Goal: Download file/media

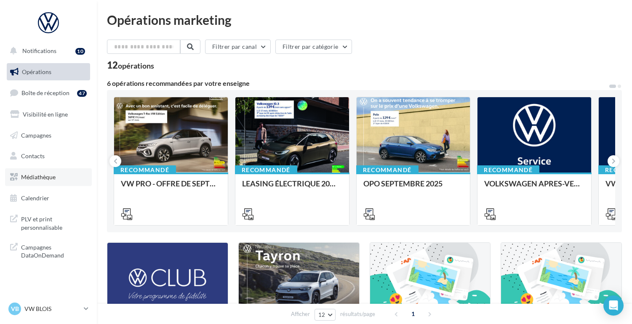
click at [35, 182] on link "Médiathèque" at bounding box center [48, 177] width 87 height 18
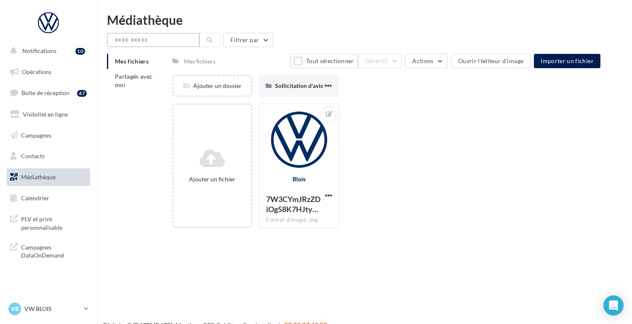
click at [131, 42] on input "text" at bounding box center [153, 40] width 93 height 14
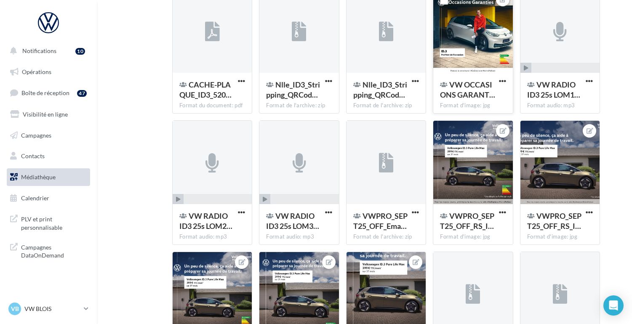
scroll to position [151, 0]
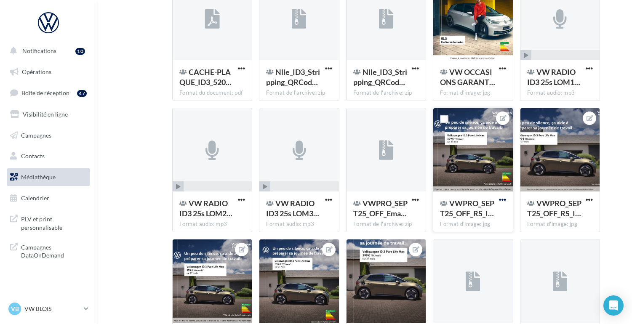
type input "****"
click at [503, 197] on span "button" at bounding box center [502, 199] width 7 height 7
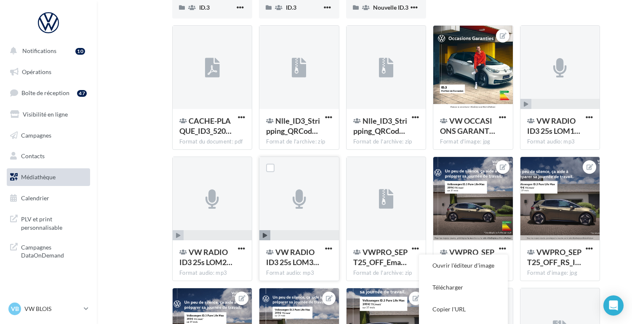
scroll to position [113, 0]
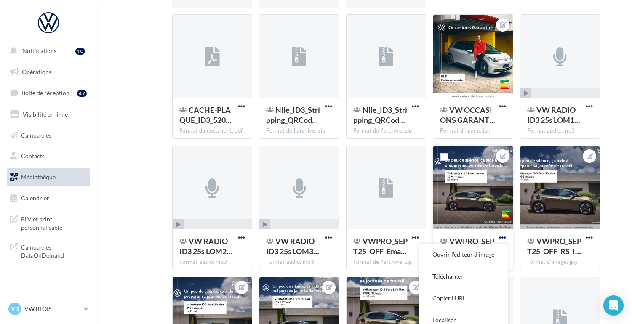
click at [501, 236] on span "button" at bounding box center [502, 237] width 7 height 7
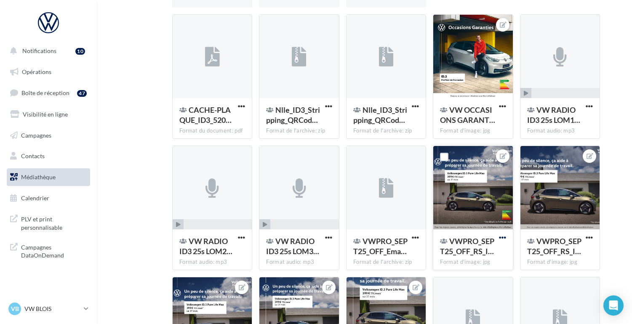
click at [504, 240] on span "button" at bounding box center [502, 237] width 7 height 7
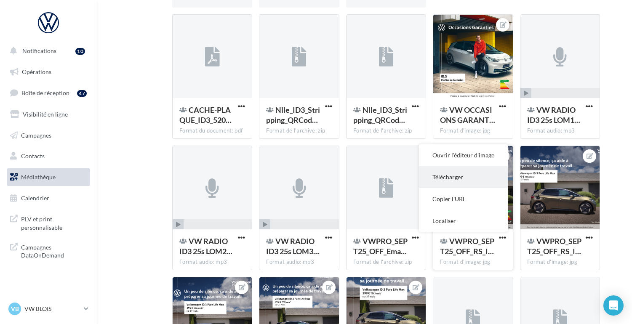
click at [443, 174] on button "Télécharger" at bounding box center [463, 177] width 89 height 22
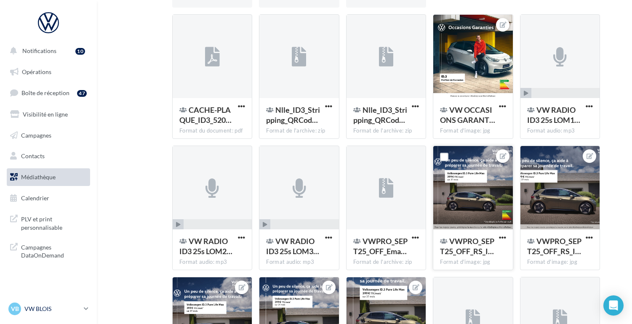
click at [57, 307] on p "VW BLOIS" at bounding box center [52, 309] width 56 height 8
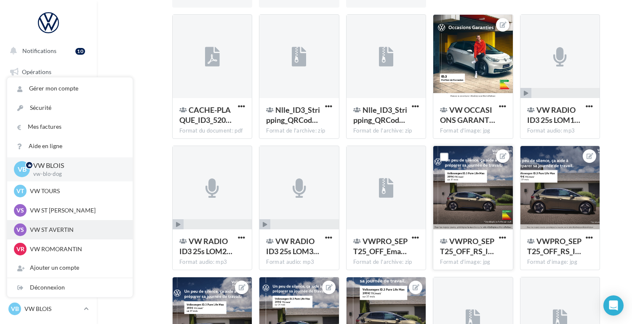
click at [53, 229] on p "VW ST AVERTIN" at bounding box center [76, 230] width 93 height 8
